Goal: Task Accomplishment & Management: Use online tool/utility

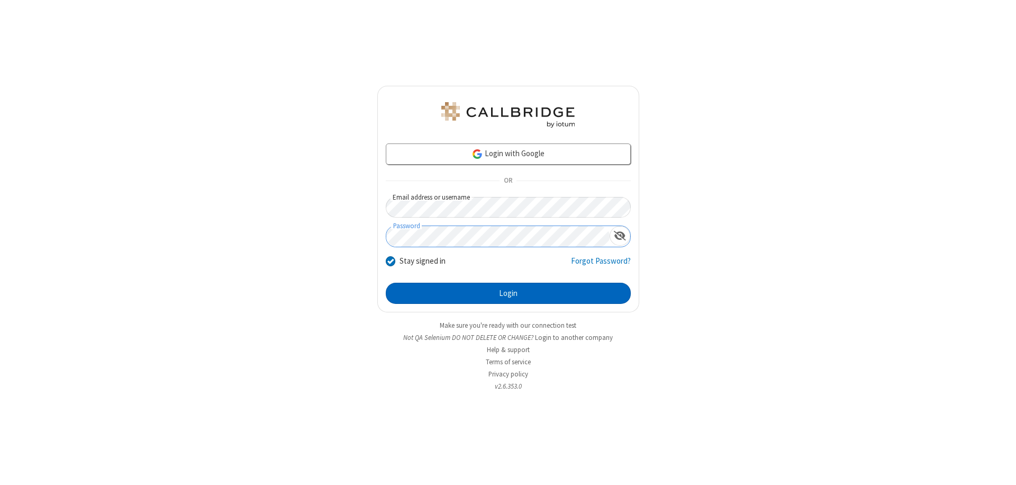
click at [508, 293] on button "Login" at bounding box center [508, 292] width 245 height 21
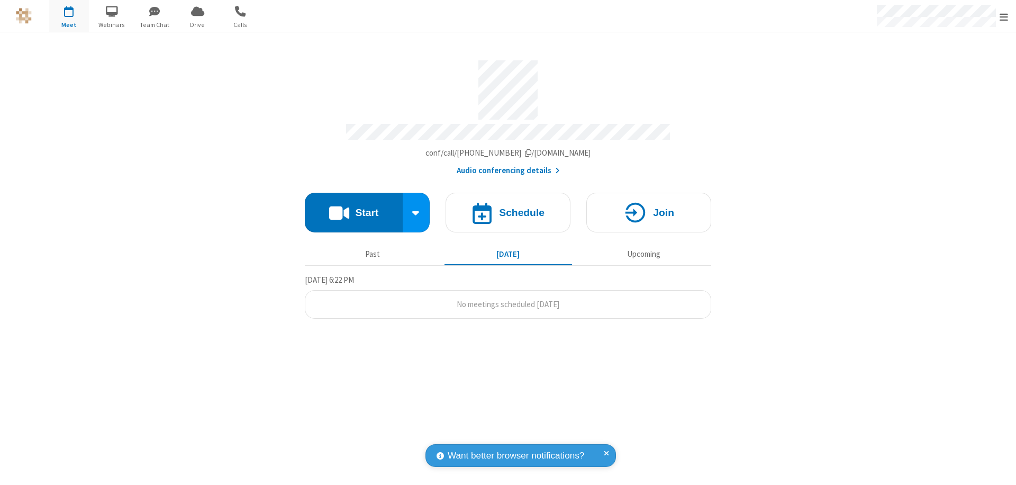
click at [353, 207] on button "Start" at bounding box center [354, 213] width 98 height 40
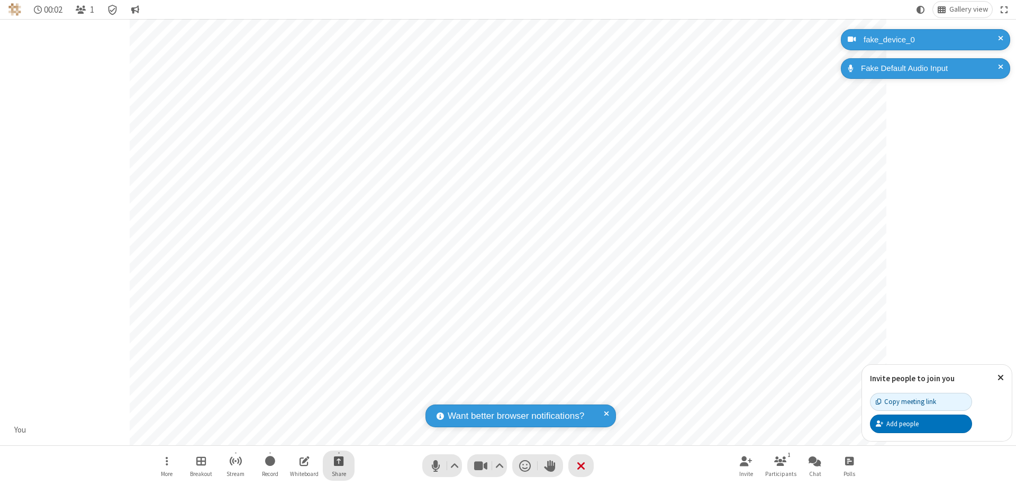
click at [339, 460] on span "Start sharing" at bounding box center [339, 460] width 10 height 13
click at [296, 416] on span "Present files & media" at bounding box center [296, 416] width 12 height 9
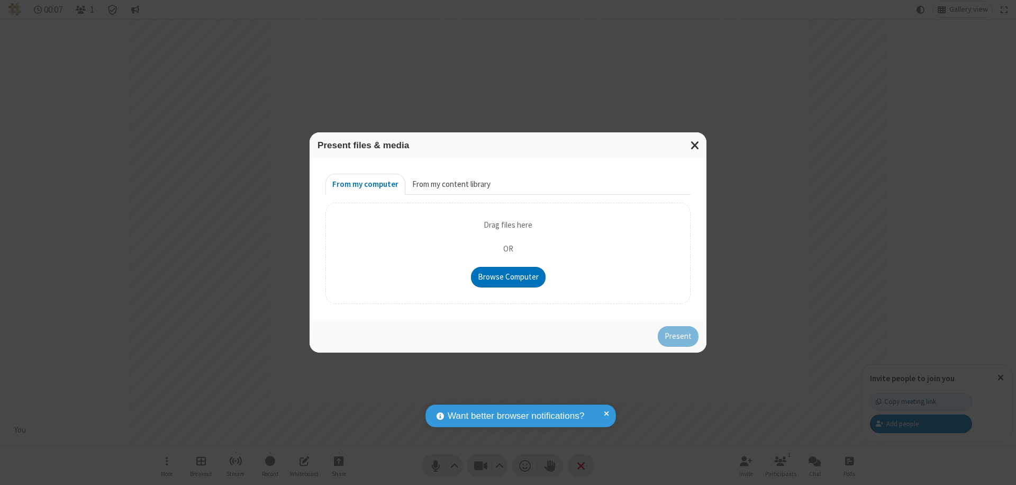
click at [450, 184] on button "From my content library" at bounding box center [451, 183] width 92 height 21
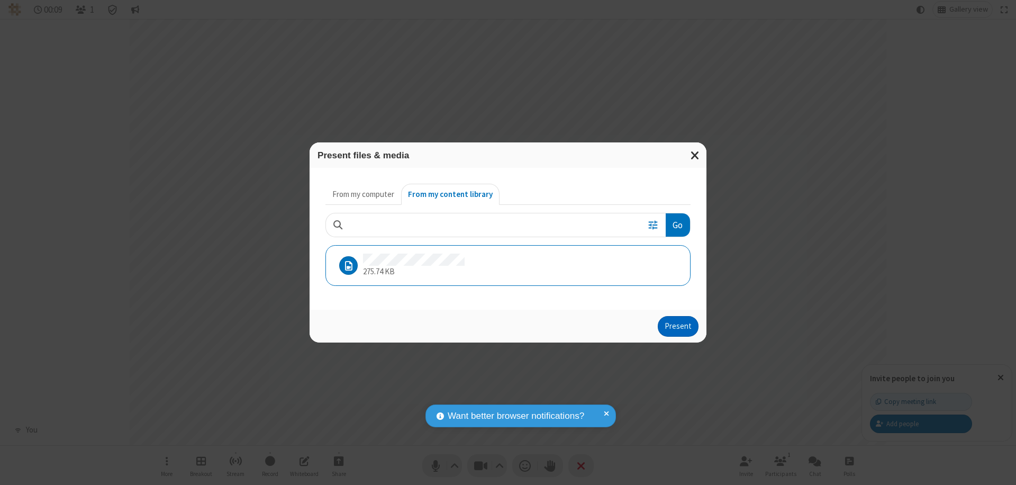
click at [679, 326] on button "Present" at bounding box center [677, 326] width 41 height 21
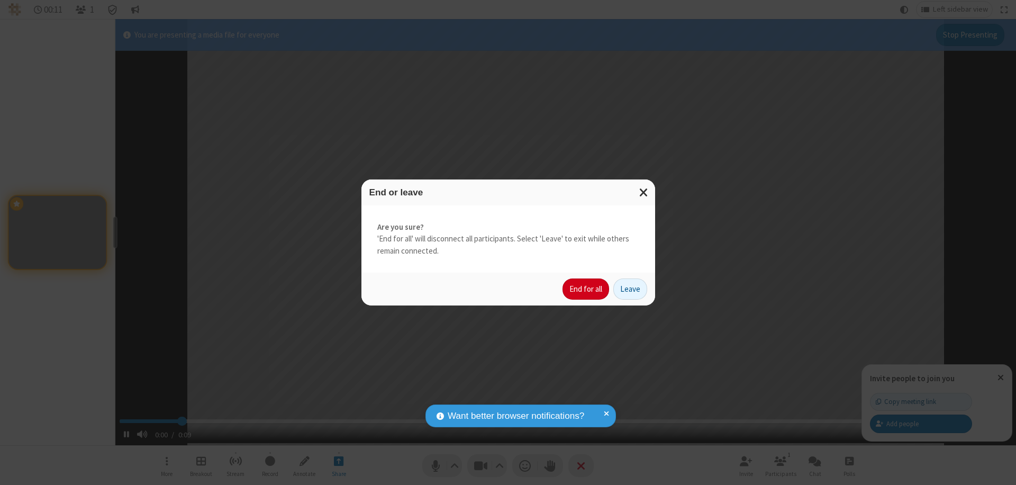
type input "1.62222"
click at [586, 289] on button "End for all" at bounding box center [585, 288] width 47 height 21
